Goal: Task Accomplishment & Management: Use online tool/utility

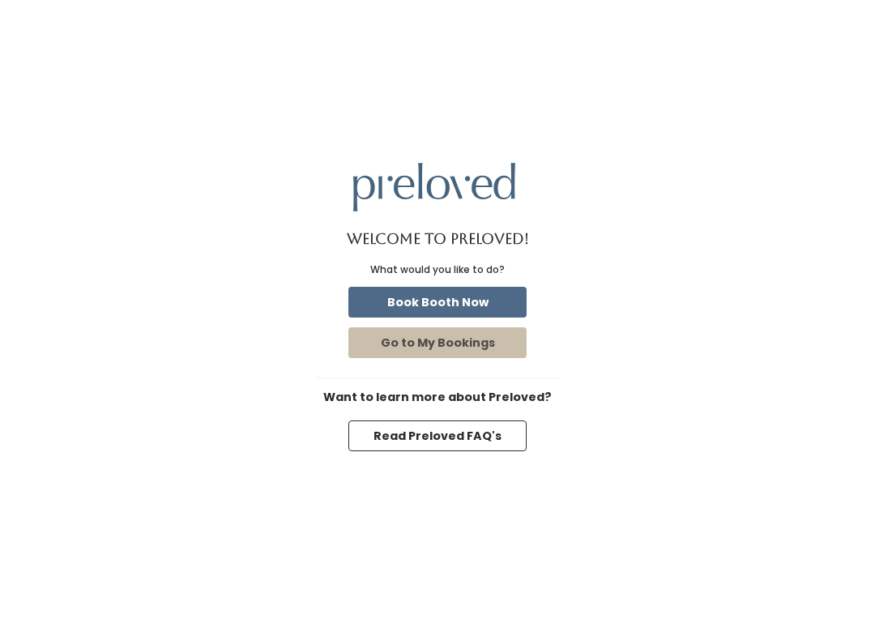
click at [389, 343] on button "Go to My Bookings" at bounding box center [437, 342] width 178 height 31
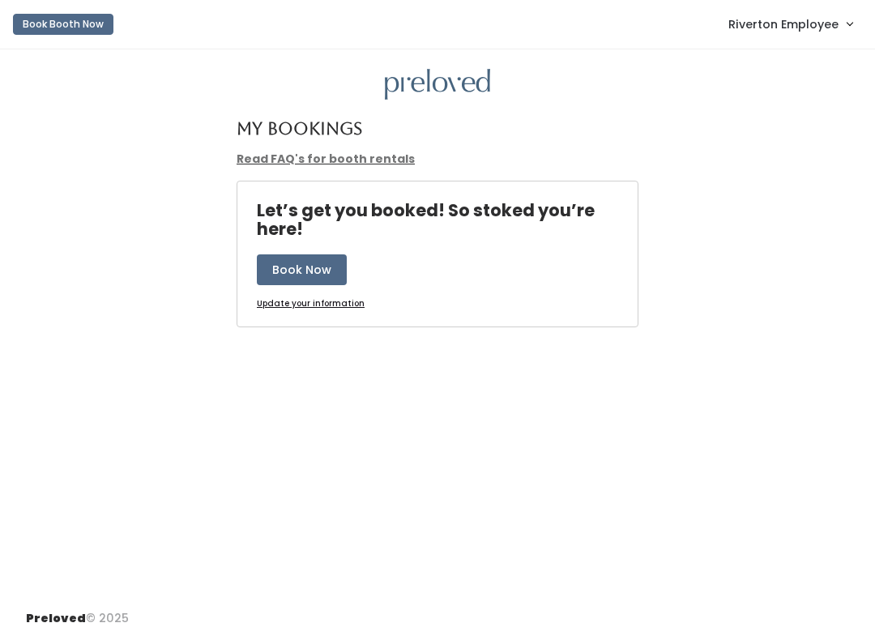
click at [826, 26] on span "Riverton Employee" at bounding box center [783, 24] width 110 height 18
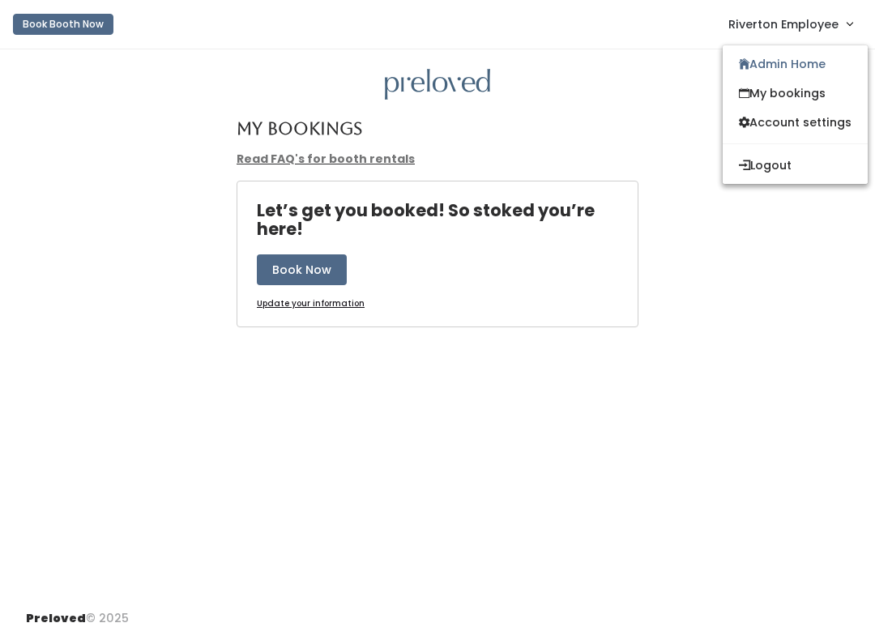
click at [802, 66] on link "Admin Home" at bounding box center [794, 63] width 145 height 29
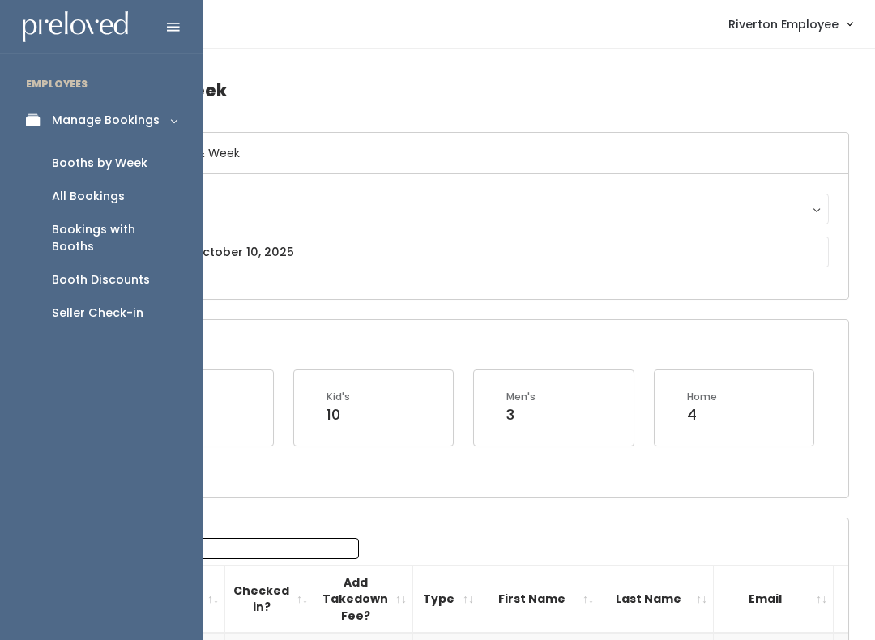
click at [113, 304] on div "Seller Check-in" at bounding box center [98, 312] width 92 height 17
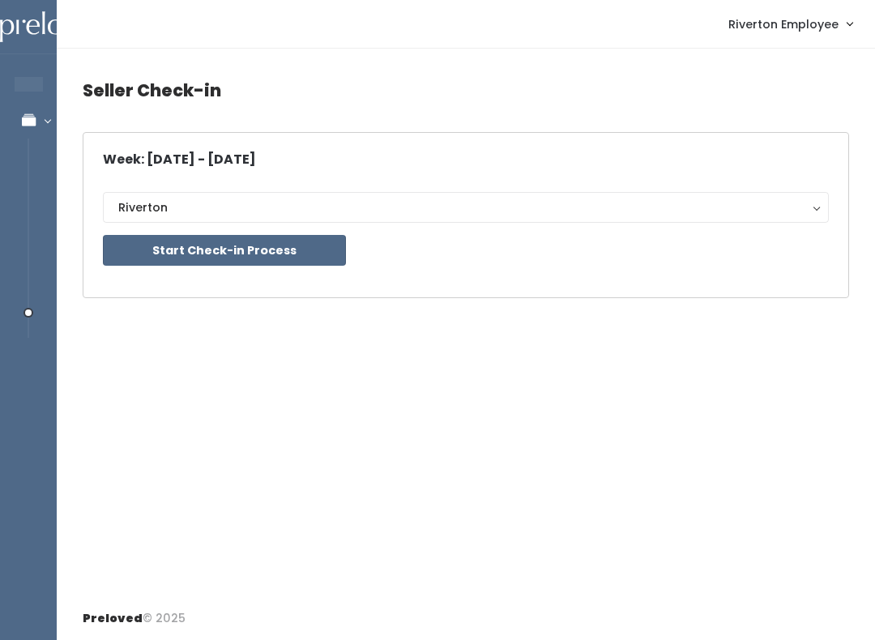
click at [306, 246] on button "Start Check-in Process" at bounding box center [224, 250] width 243 height 31
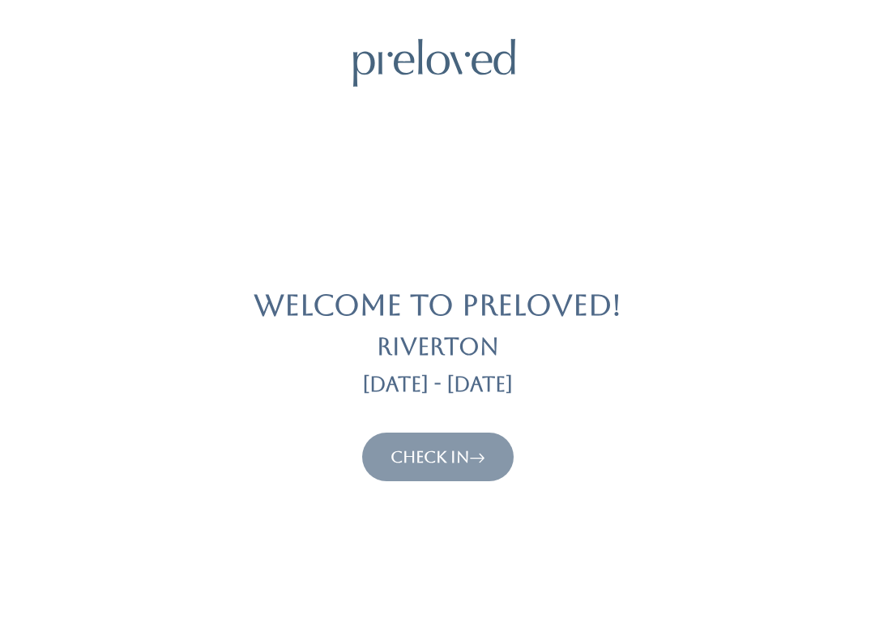
click at [436, 447] on link "Check In" at bounding box center [437, 456] width 95 height 19
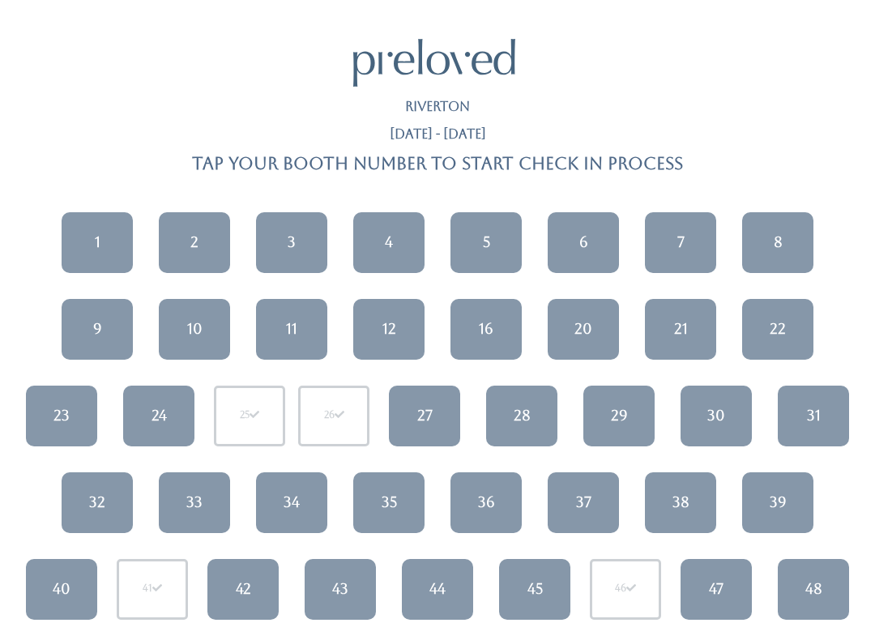
click at [395, 512] on link "35" at bounding box center [388, 502] width 71 height 61
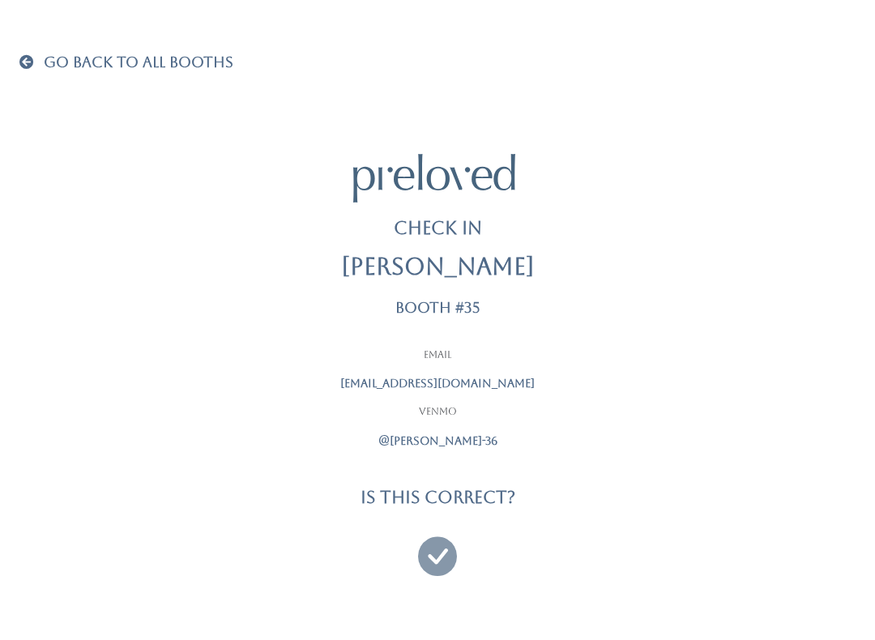
click at [439, 555] on icon at bounding box center [437, 548] width 39 height 54
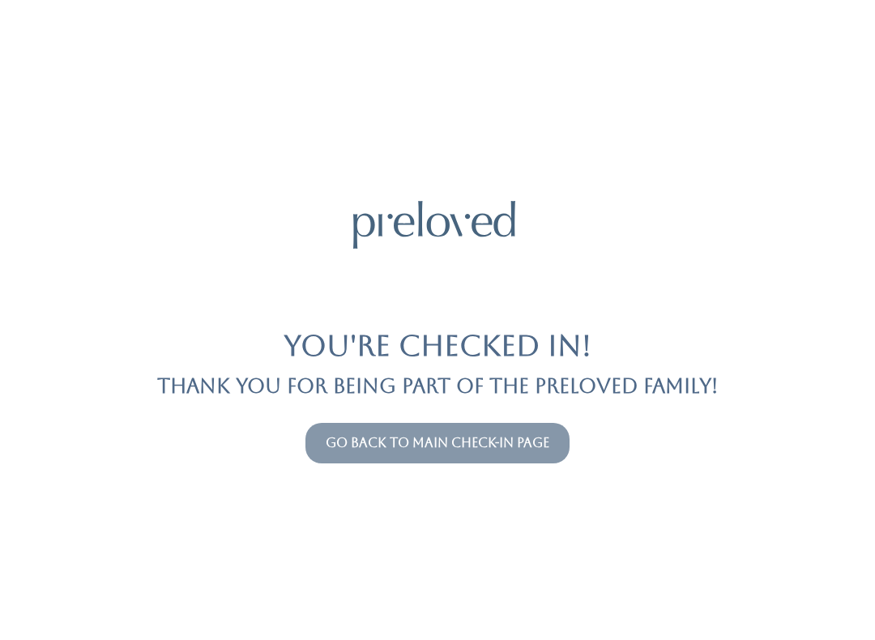
click at [331, 427] on button "Go back to main check-in page" at bounding box center [437, 443] width 264 height 40
click at [326, 445] on link "Go back to main check-in page" at bounding box center [437, 442] width 223 height 15
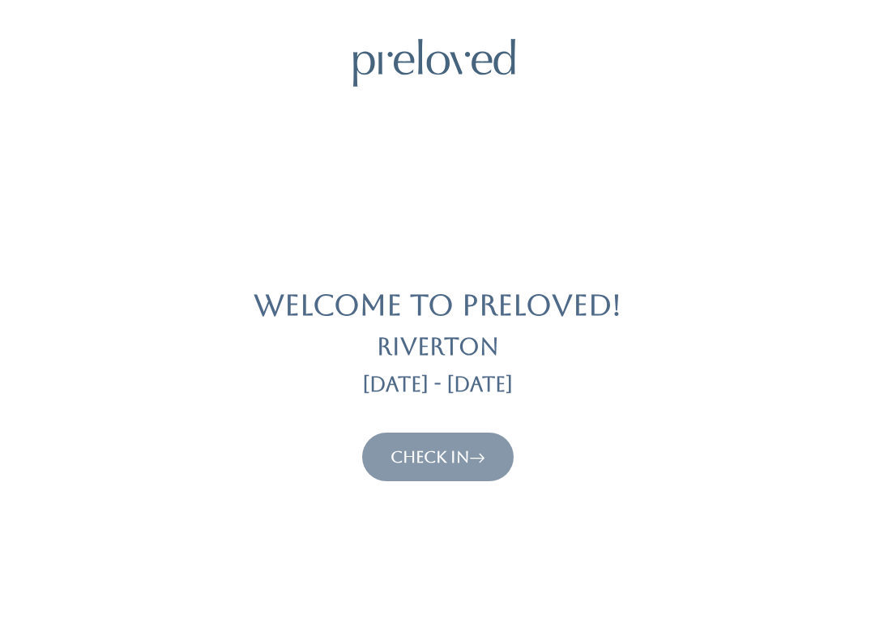
click at [436, 447] on link "Check In" at bounding box center [437, 456] width 95 height 19
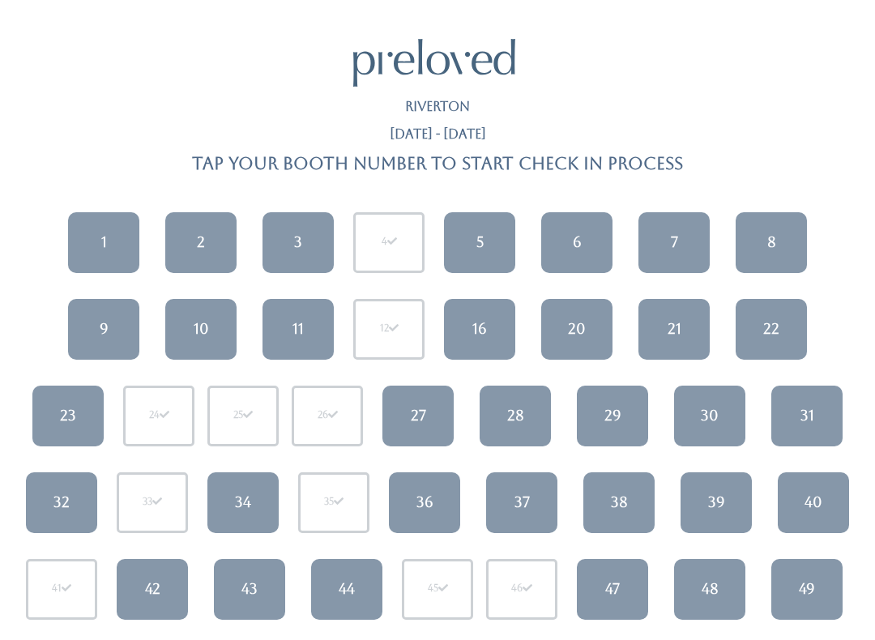
click at [573, 232] on div "6" at bounding box center [576, 242] width 9 height 21
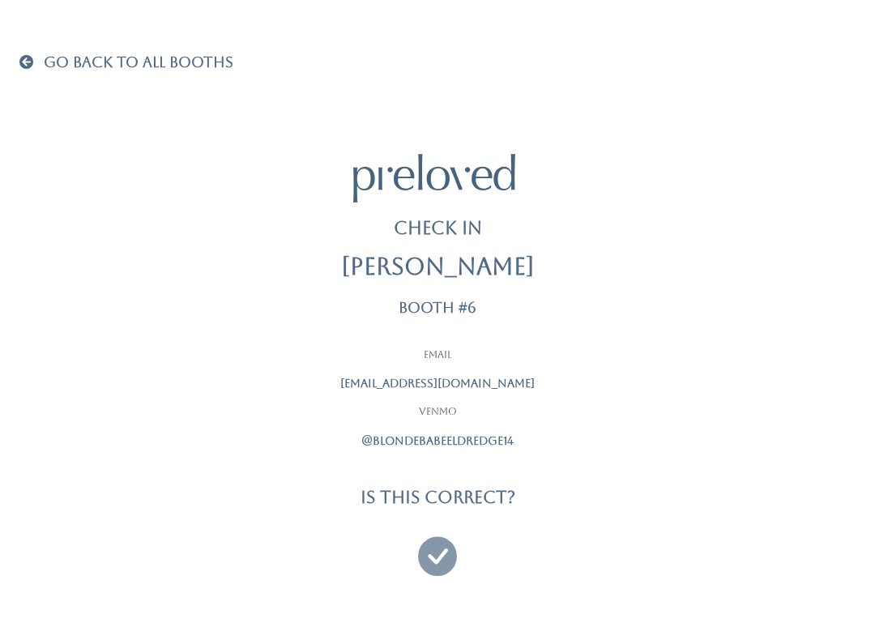
click at [445, 553] on icon at bounding box center [437, 548] width 39 height 54
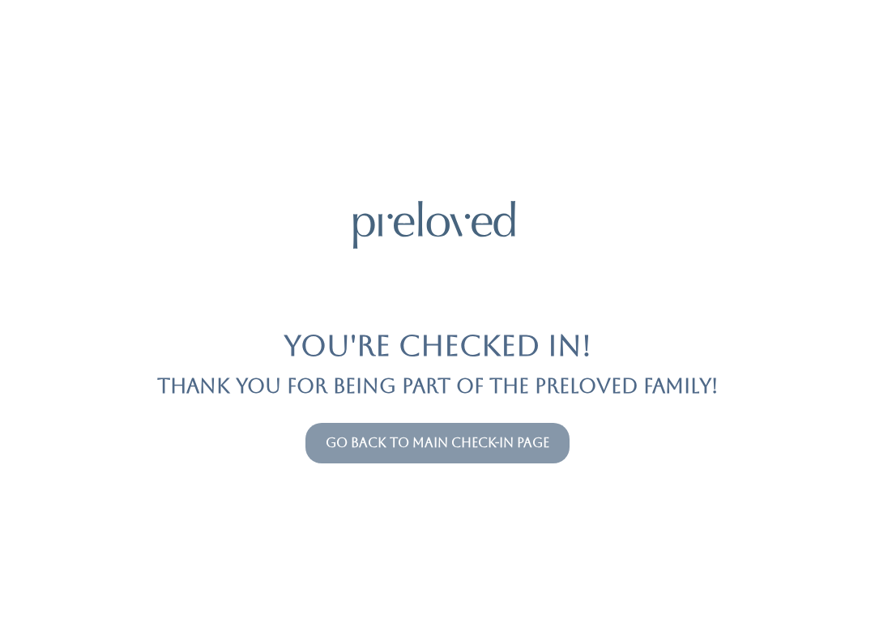
click at [604, 318] on div "You're checked in! Thank you for being part of the Preloved family! Go back to …" at bounding box center [437, 320] width 836 height 640
click at [432, 428] on button "Go back to main check-in page" at bounding box center [437, 443] width 264 height 40
click at [446, 441] on link "Go back to main check-in page" at bounding box center [437, 442] width 223 height 15
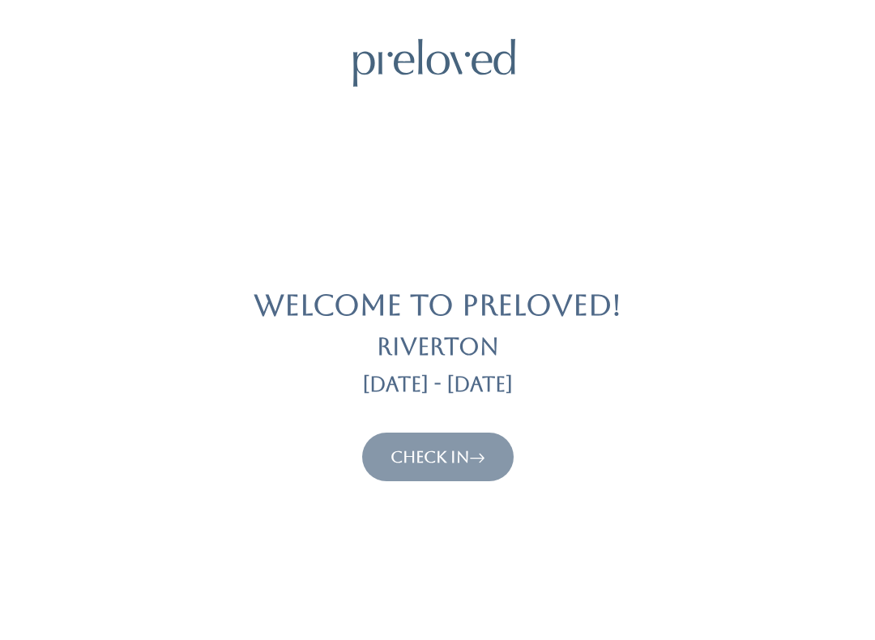
click at [408, 435] on button "Check In" at bounding box center [437, 456] width 151 height 49
click at [446, 456] on link "Check In" at bounding box center [437, 456] width 95 height 19
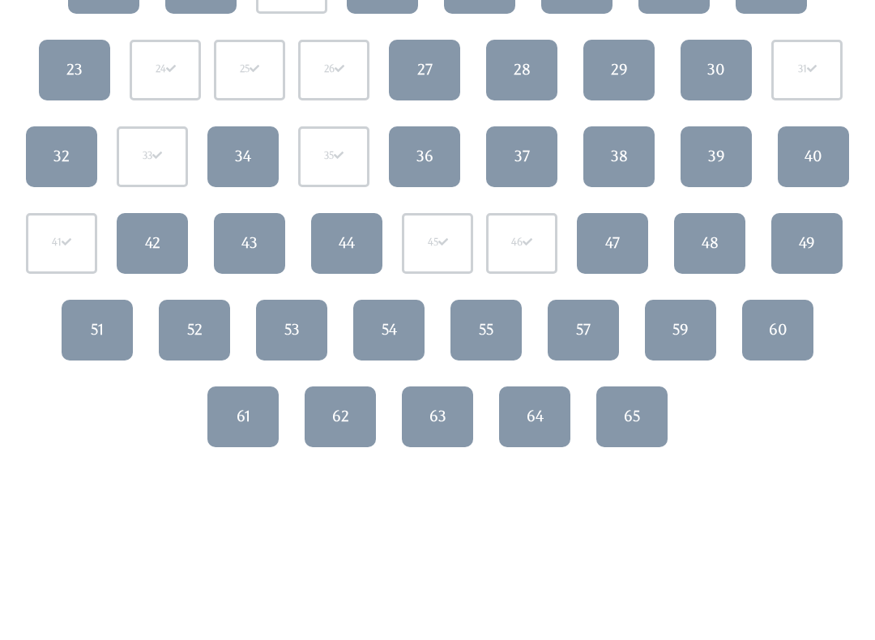
scroll to position [346, 0]
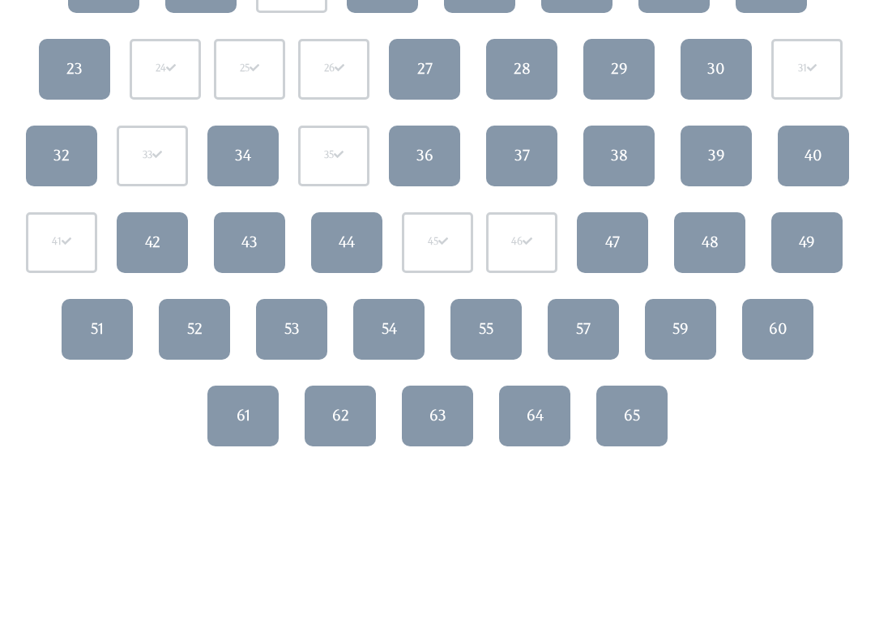
click at [248, 420] on div "61" at bounding box center [243, 416] width 14 height 21
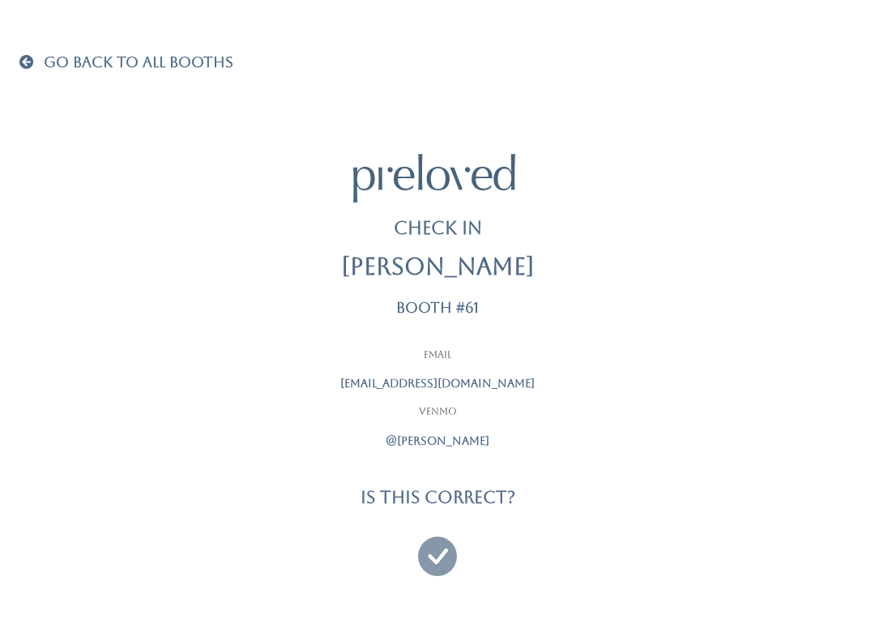
click at [447, 534] on icon at bounding box center [437, 548] width 39 height 54
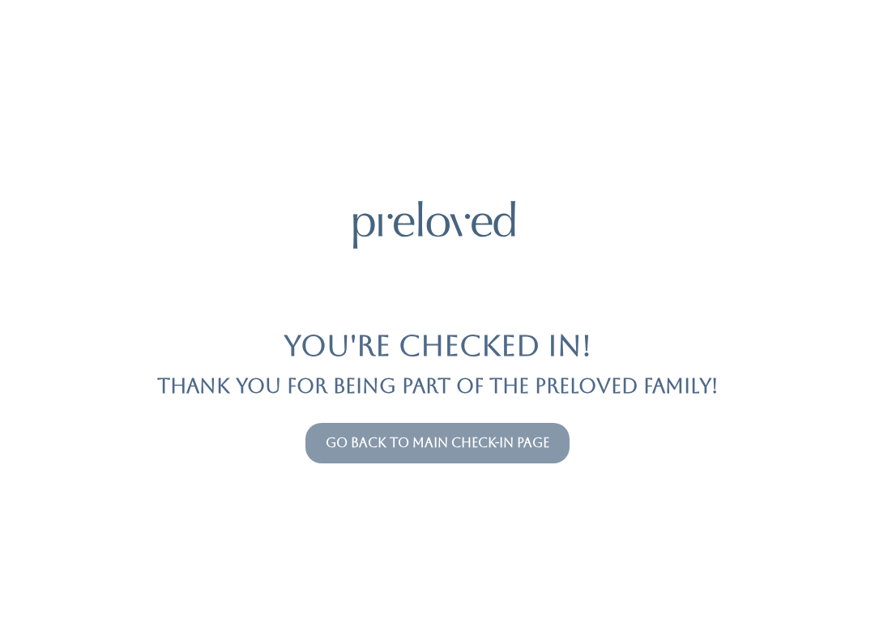
click at [478, 492] on div "You're checked in! Thank you for being part of the Preloved family! Go back to …" at bounding box center [437, 320] width 836 height 640
click at [432, 427] on button "Go back to main check-in page" at bounding box center [437, 443] width 264 height 40
click at [530, 430] on button "Go back to main check-in page" at bounding box center [437, 443] width 264 height 40
click at [535, 436] on link "Go back to main check-in page" at bounding box center [437, 442] width 223 height 15
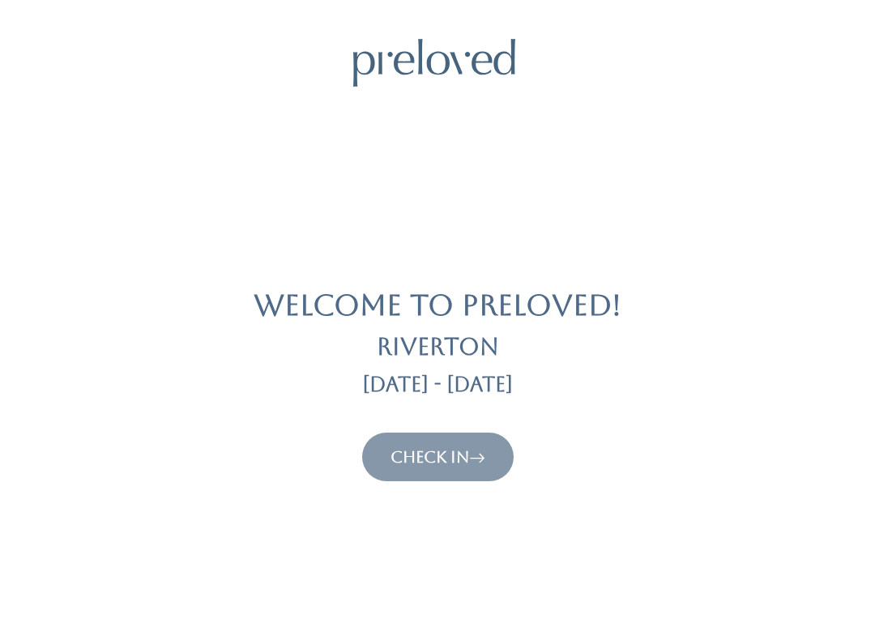
click at [459, 462] on link "Check In" at bounding box center [437, 456] width 95 height 19
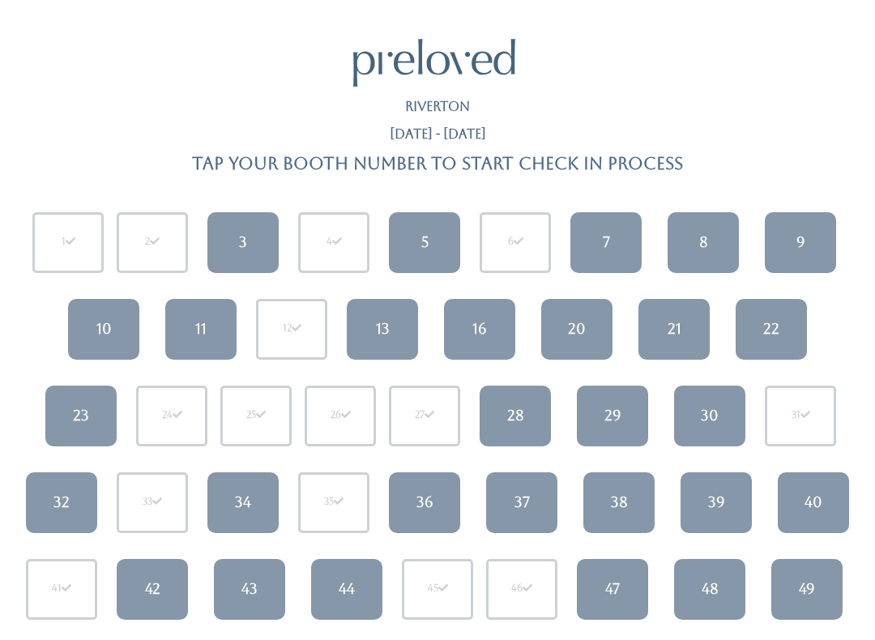
click at [764, 334] on div "22" at bounding box center [771, 328] width 16 height 21
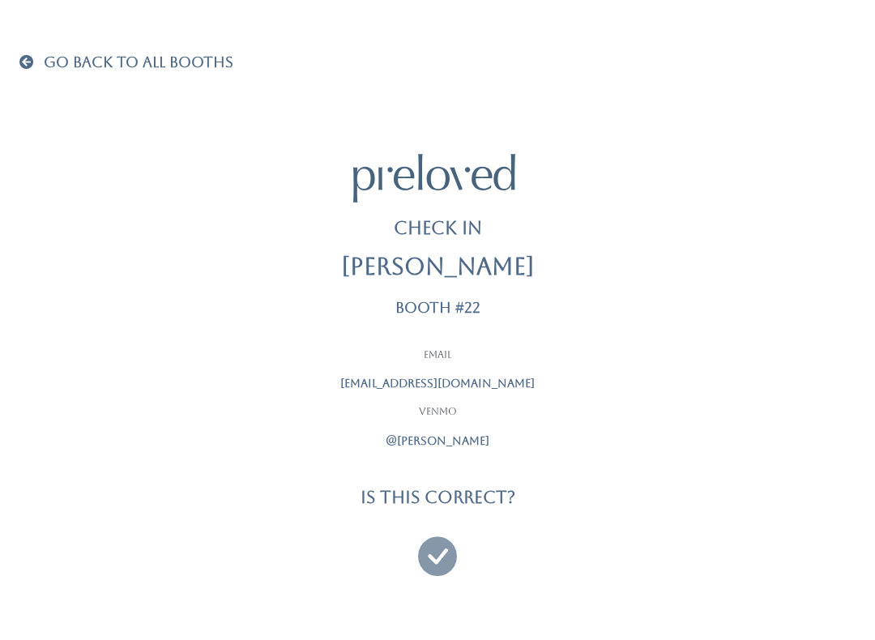
click at [428, 567] on icon at bounding box center [437, 548] width 39 height 54
